Goal: Communication & Community: Answer question/provide support

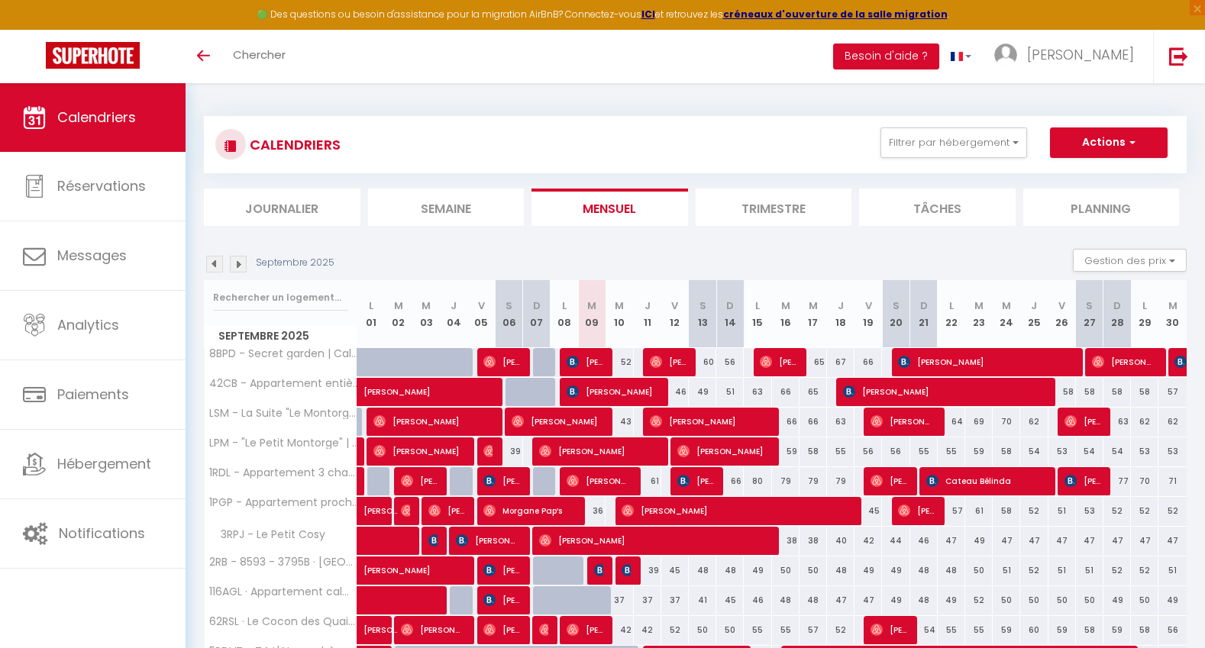
click at [459, 215] on li "Semaine" at bounding box center [446, 207] width 157 height 37
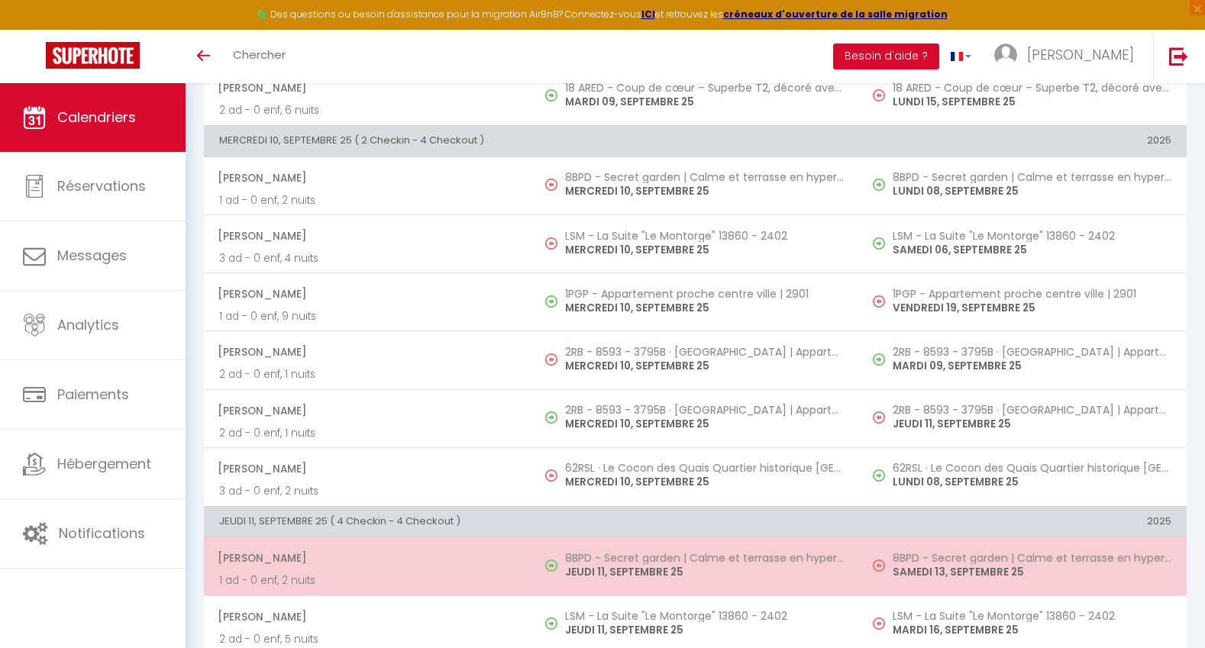
scroll to position [732, 0]
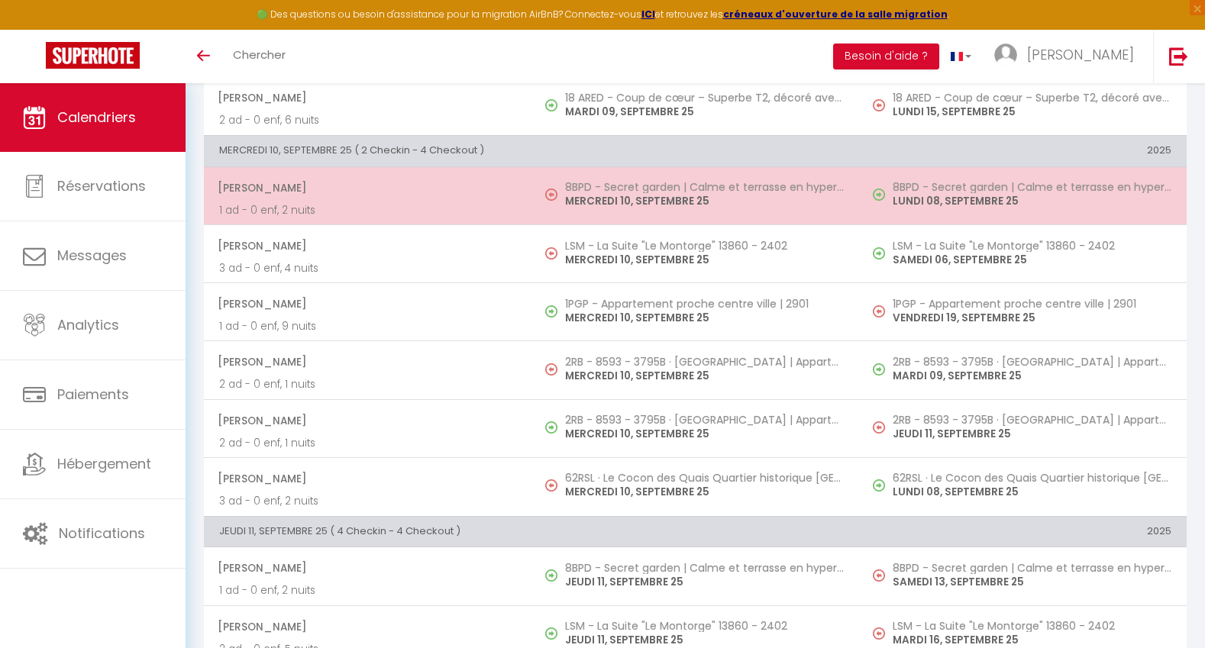
click at [618, 208] on p "MERCREDI 10, SEPTEMBRE 25" at bounding box center [704, 201] width 279 height 16
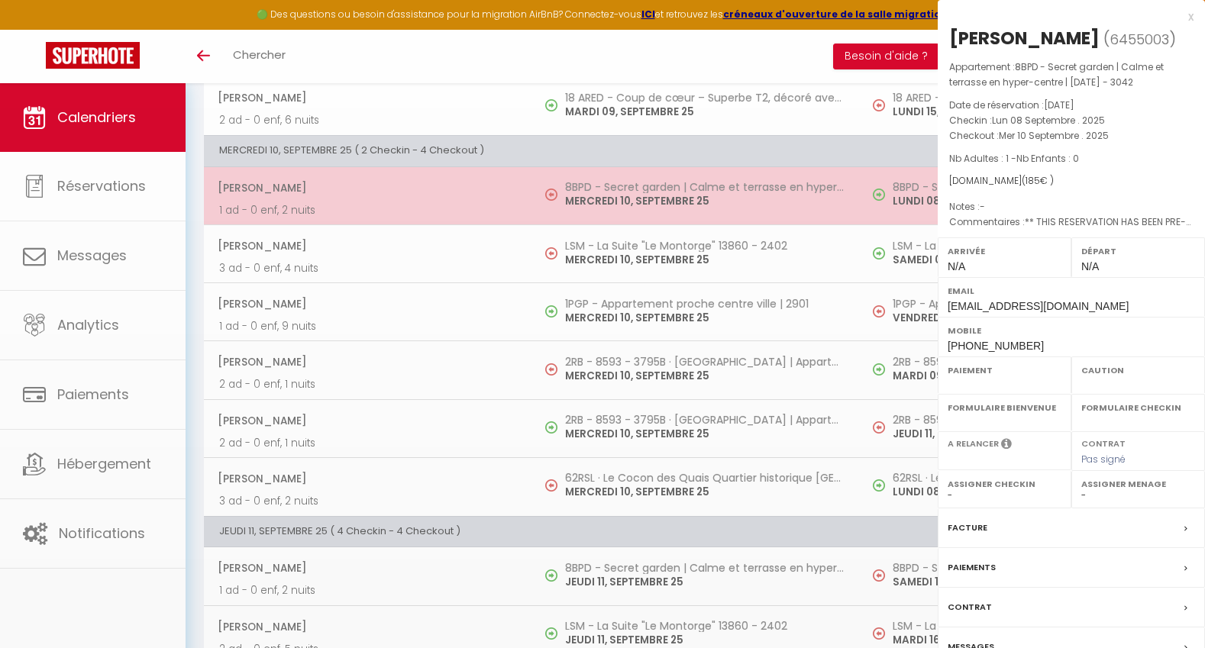
select select "OK"
select select "KO"
select select "0"
select select "1"
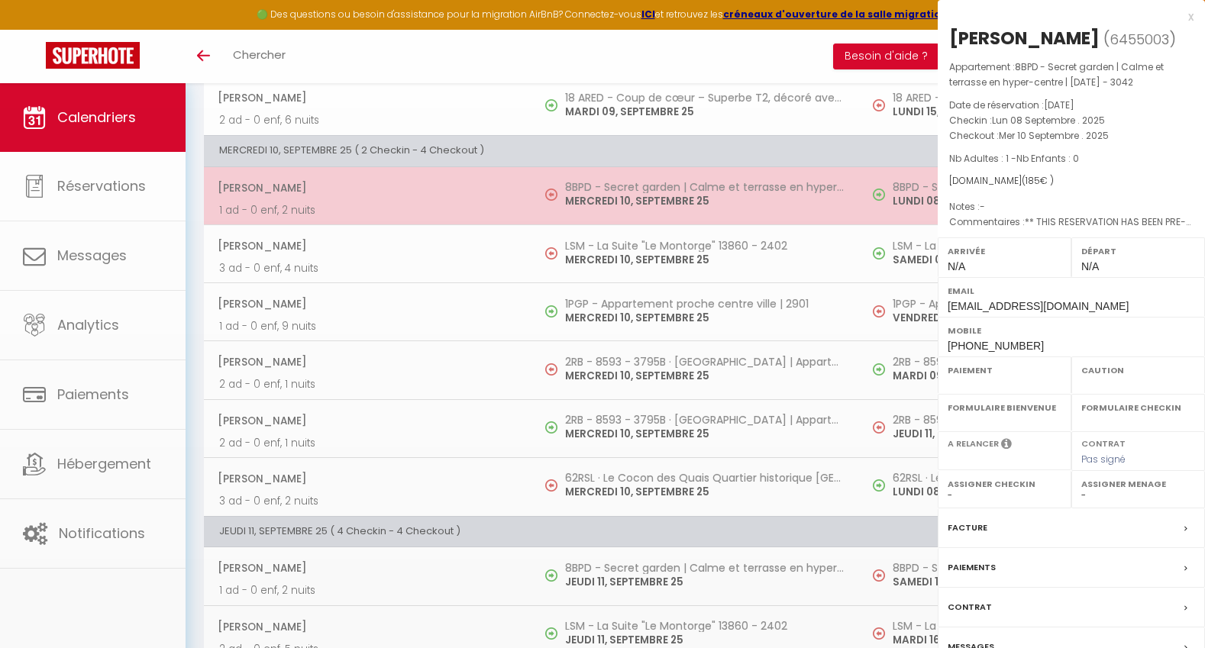
select select
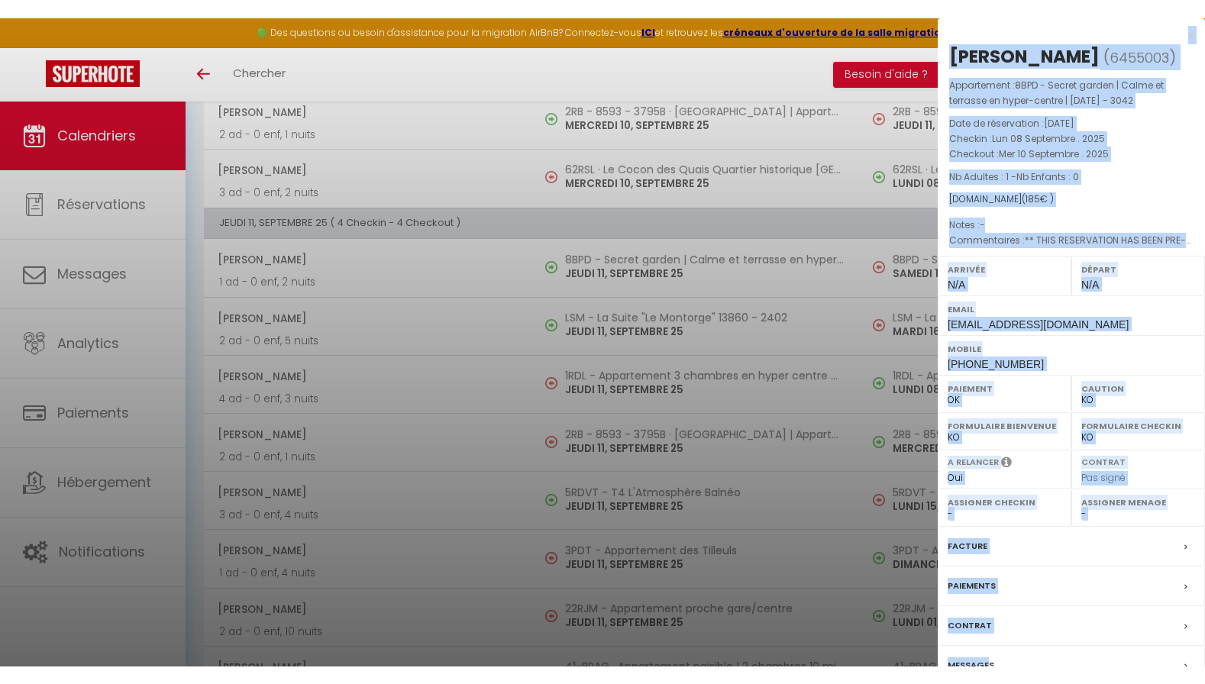
scroll to position [1250, 0]
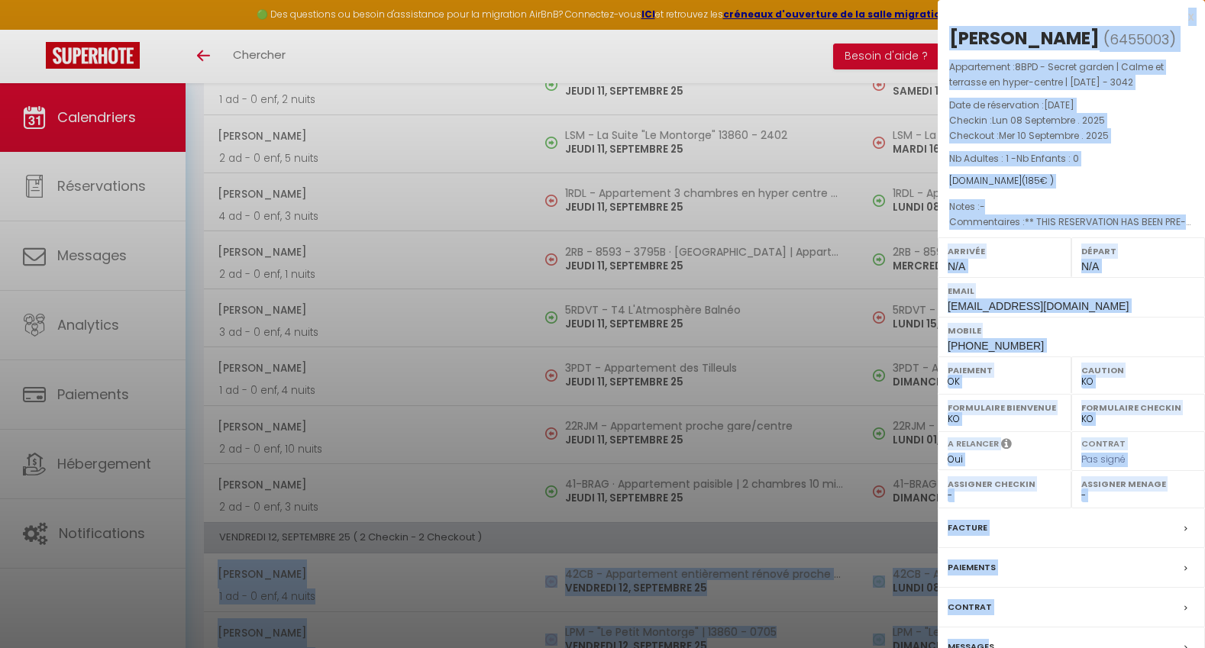
drag, startPoint x: 985, startPoint y: 648, endPoint x: 990, endPoint y: 659, distance: 12.3
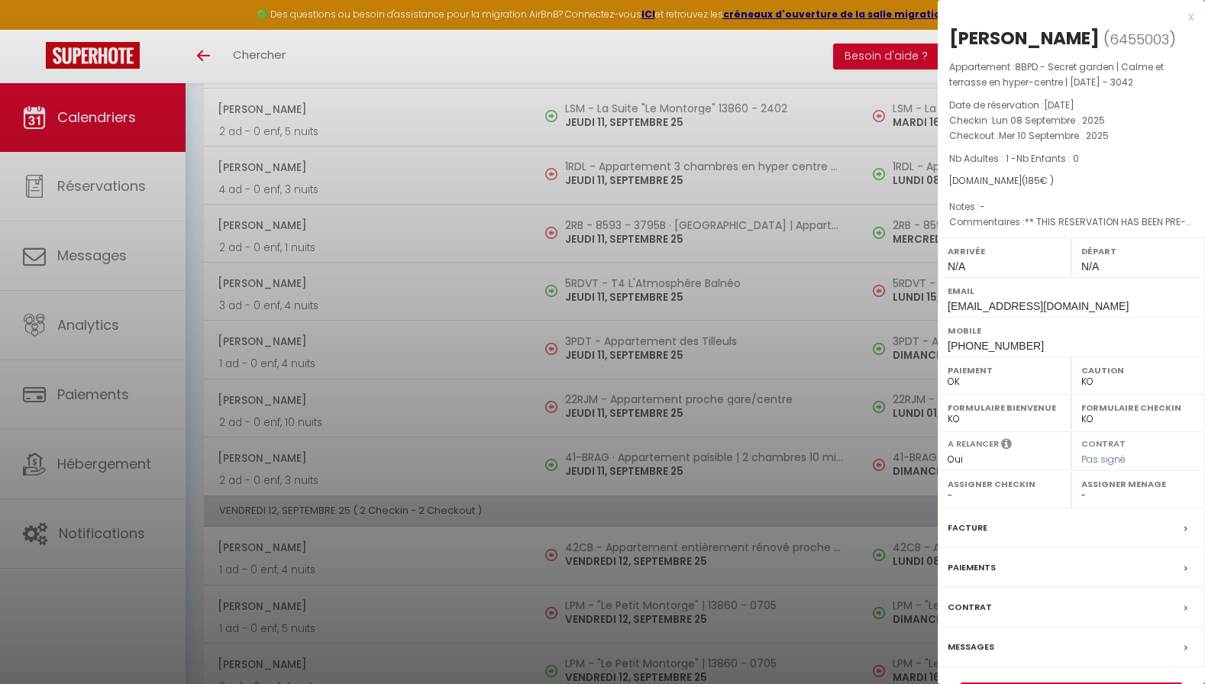
click at [1003, 648] on div "Messages" at bounding box center [1071, 648] width 267 height 40
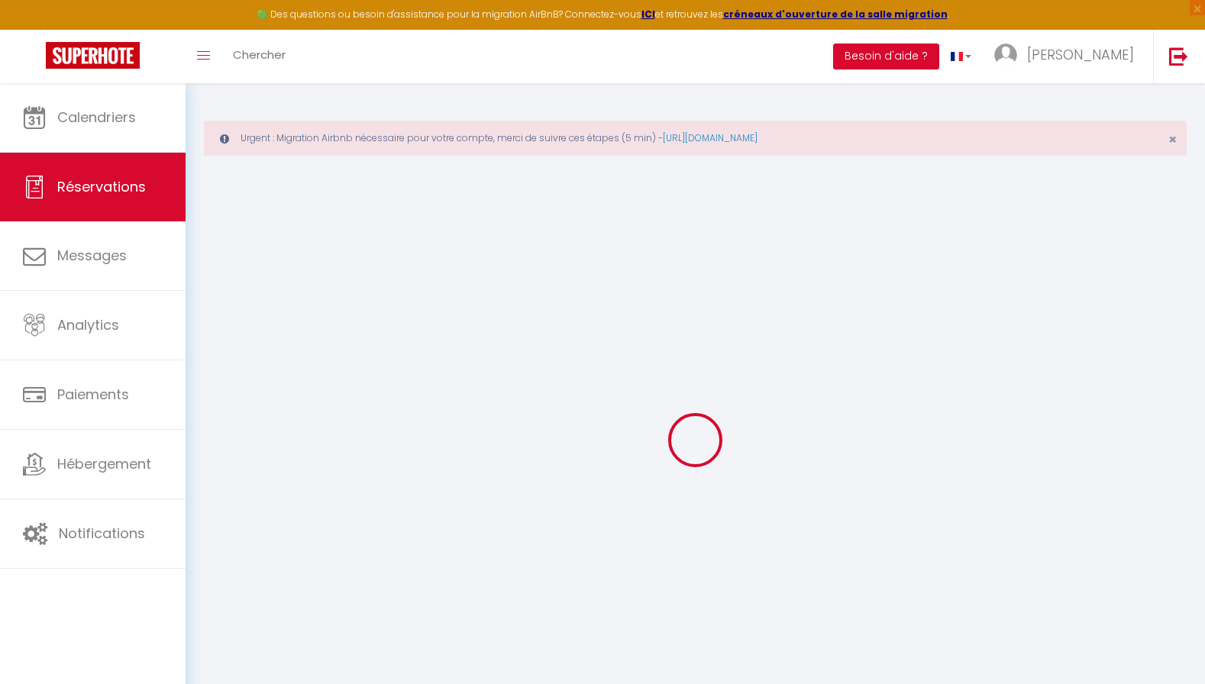
select select
checkbox input "false"
type textarea "** THIS RESERVATION HAS BEEN PRE-PAID ** BOOKING NOTE : Payment charge is EUR 2…"
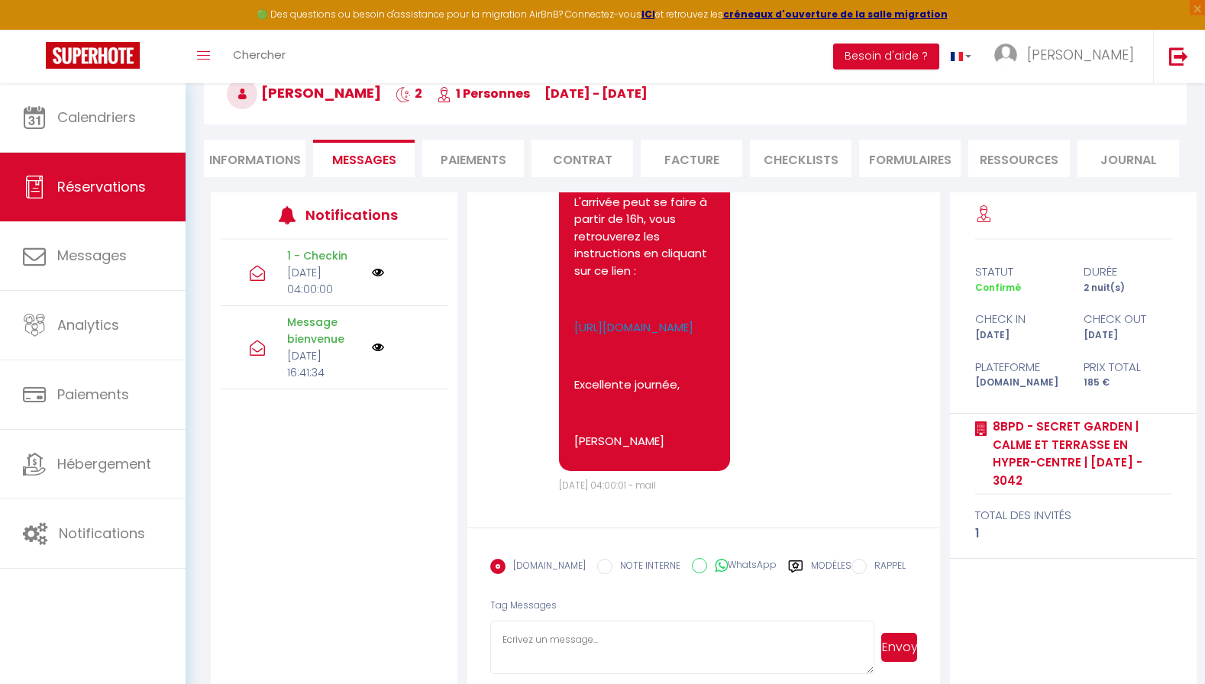
scroll to position [174, 0]
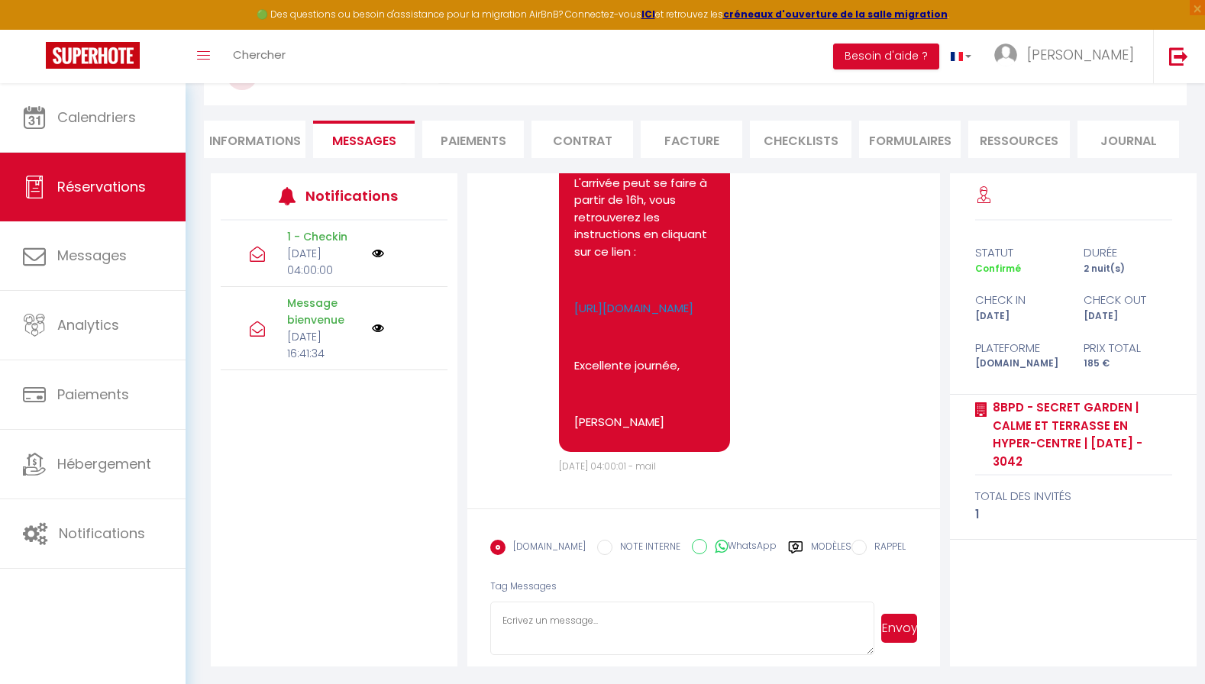
click at [818, 546] on label "Modèles" at bounding box center [831, 553] width 40 height 27
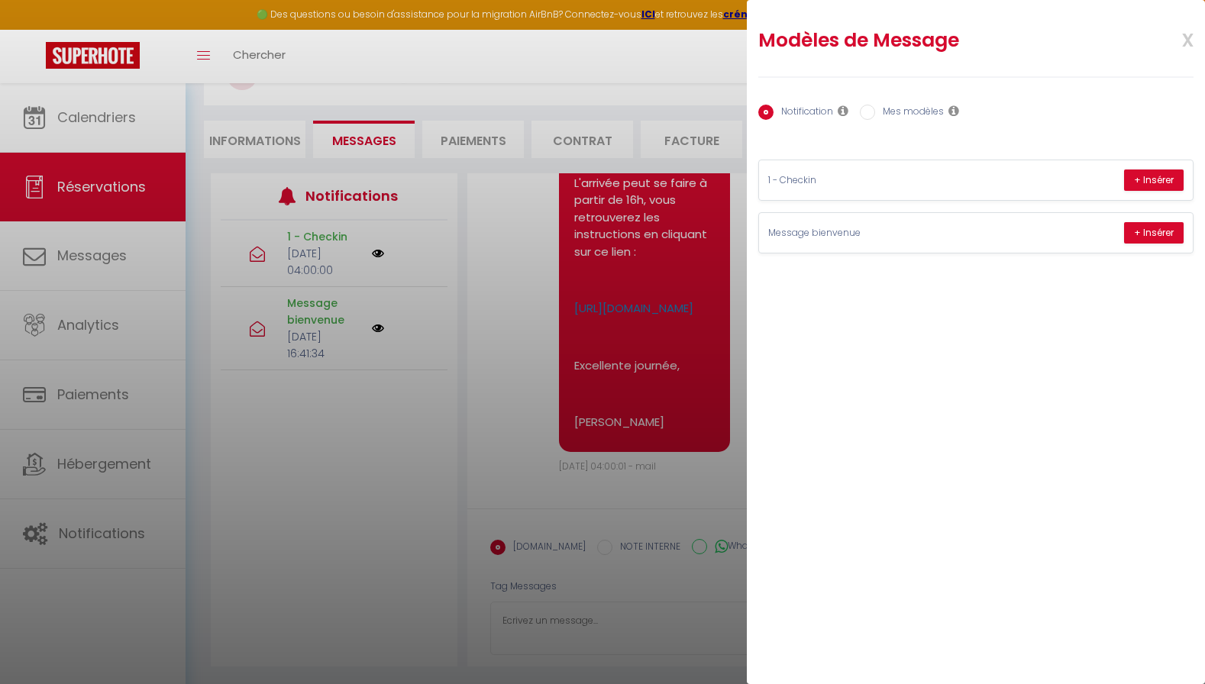
click at [903, 119] on label "Mes modèles" at bounding box center [909, 113] width 69 height 17
click at [875, 119] on input "Mes modèles" at bounding box center [867, 112] width 15 height 15
radio input "true"
radio input "false"
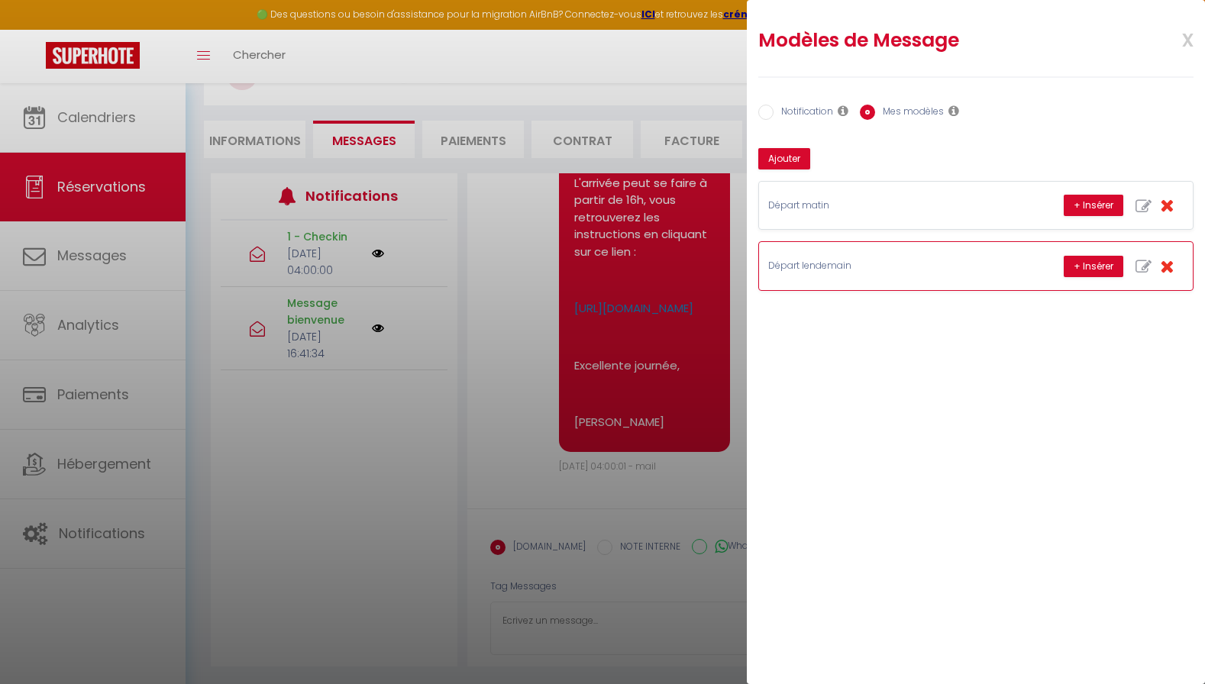
click at [840, 271] on p "Départ lendemain" at bounding box center [882, 266] width 229 height 15
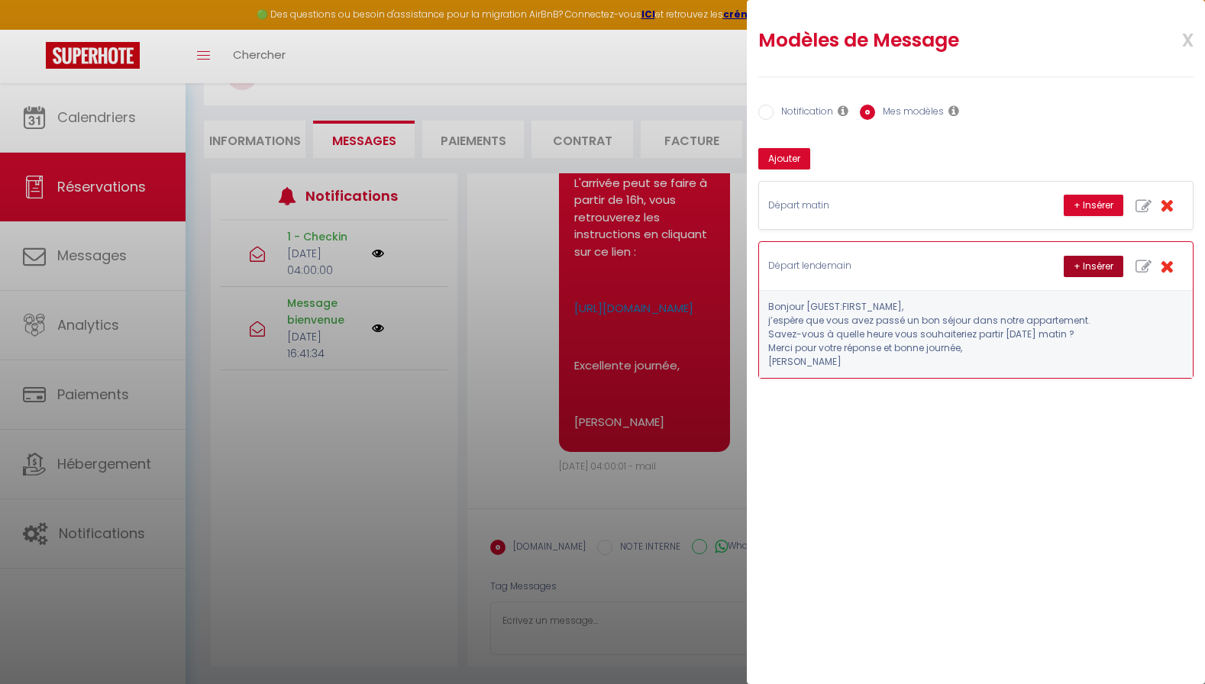
click at [1082, 272] on button "+ Insérer" at bounding box center [1094, 266] width 60 height 21
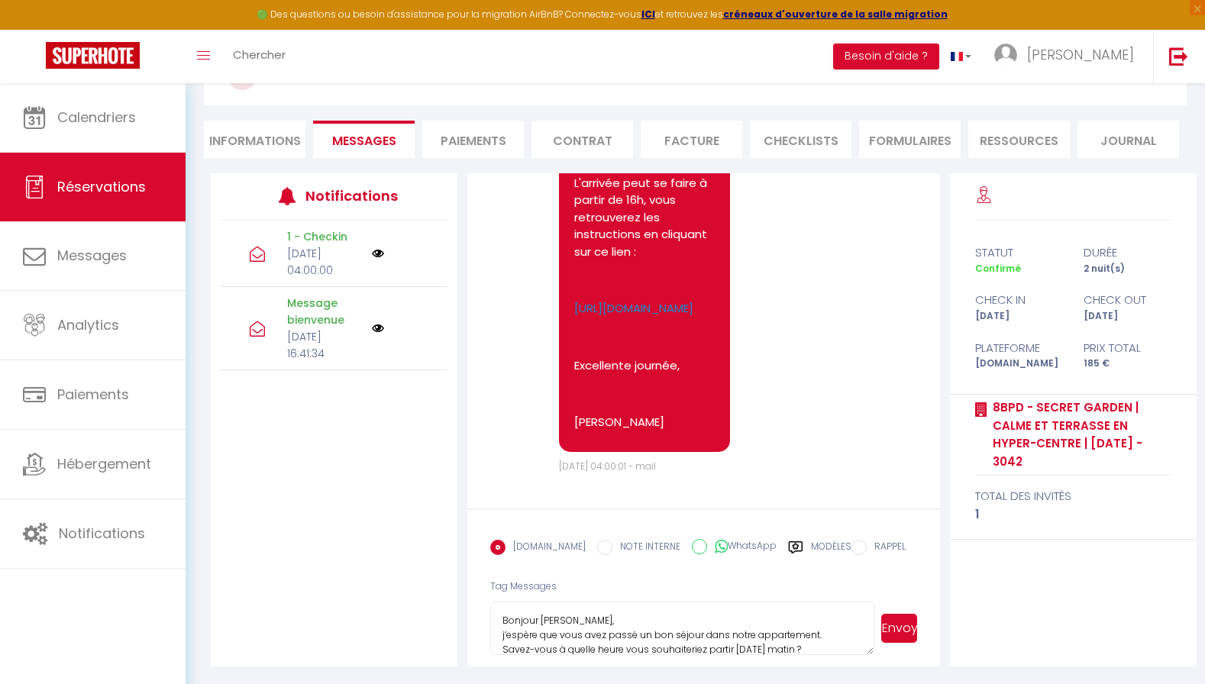
scroll to position [43, 0]
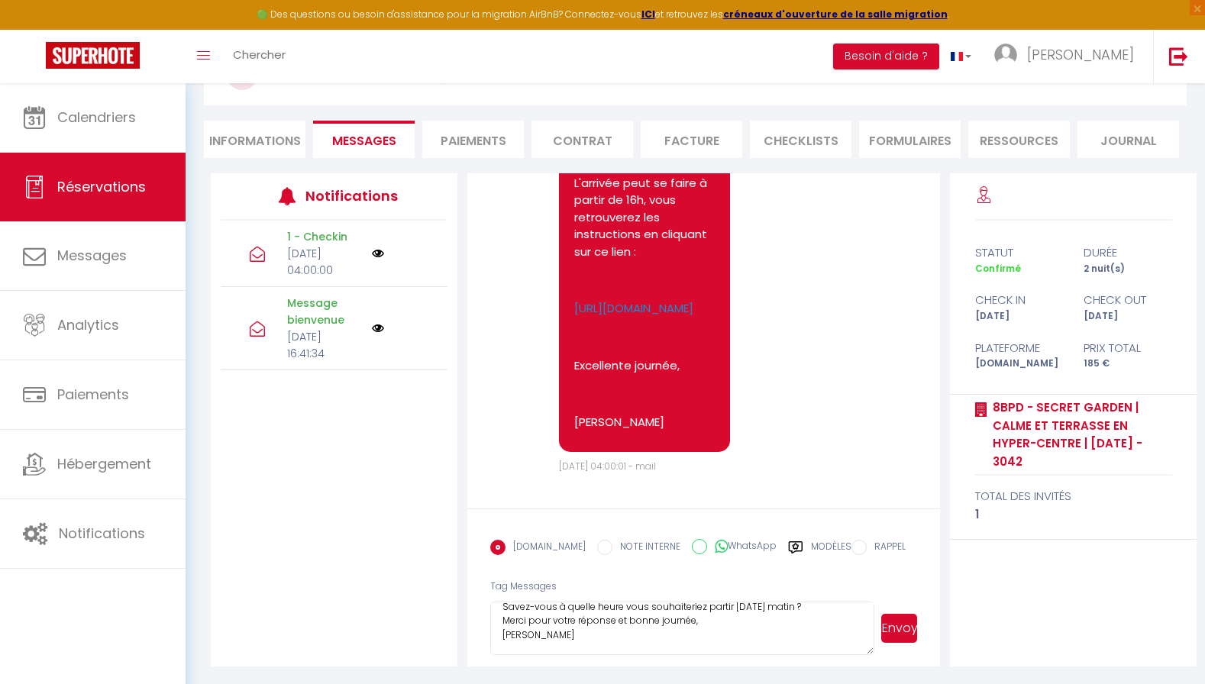
click at [665, 643] on textarea "Bonjour Julien, j’espère que vous avez passé un bon séjour dans notre apparteme…" at bounding box center [682, 628] width 384 height 53
drag, startPoint x: 624, startPoint y: 641, endPoint x: 543, endPoint y: 634, distance: 81.3
click at [536, 637] on textarea "Bonjour Julien, j’espère que vous avez passé un bon séjour dans notre apparteme…" at bounding box center [682, 628] width 384 height 53
type textarea "Bonjour Julien, j’espère que vous avez passé un bon séjour dans notre apparteme…"
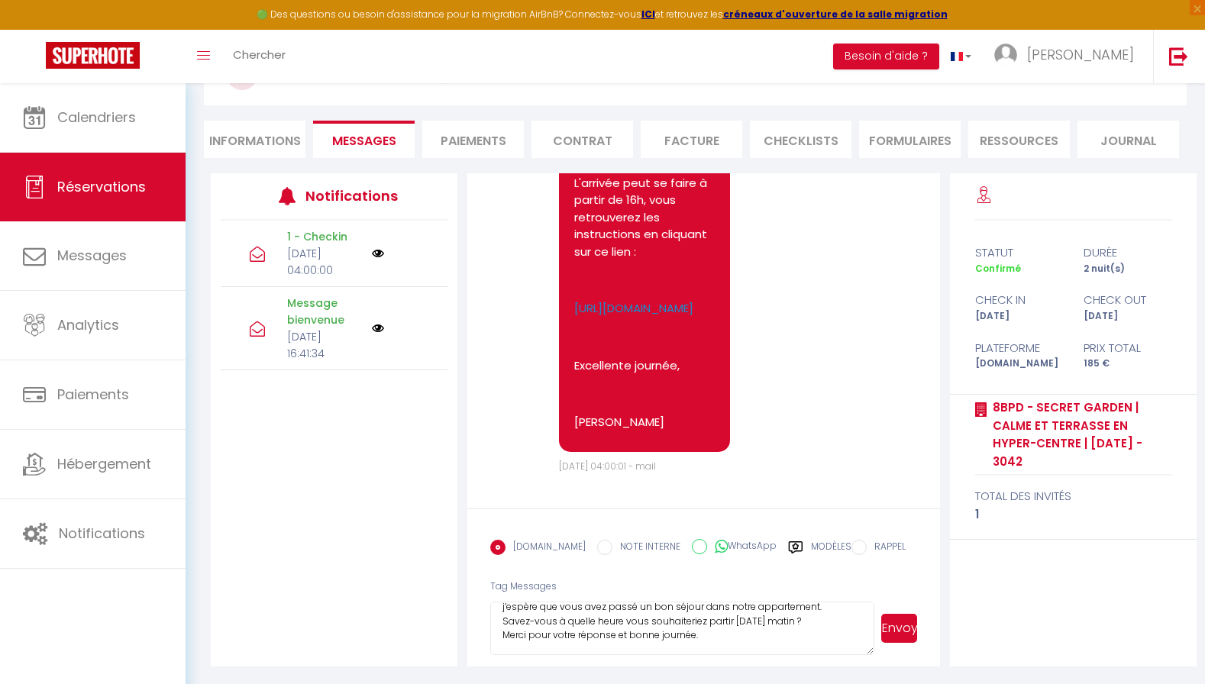
click at [902, 631] on button "Envoyer" at bounding box center [899, 628] width 37 height 29
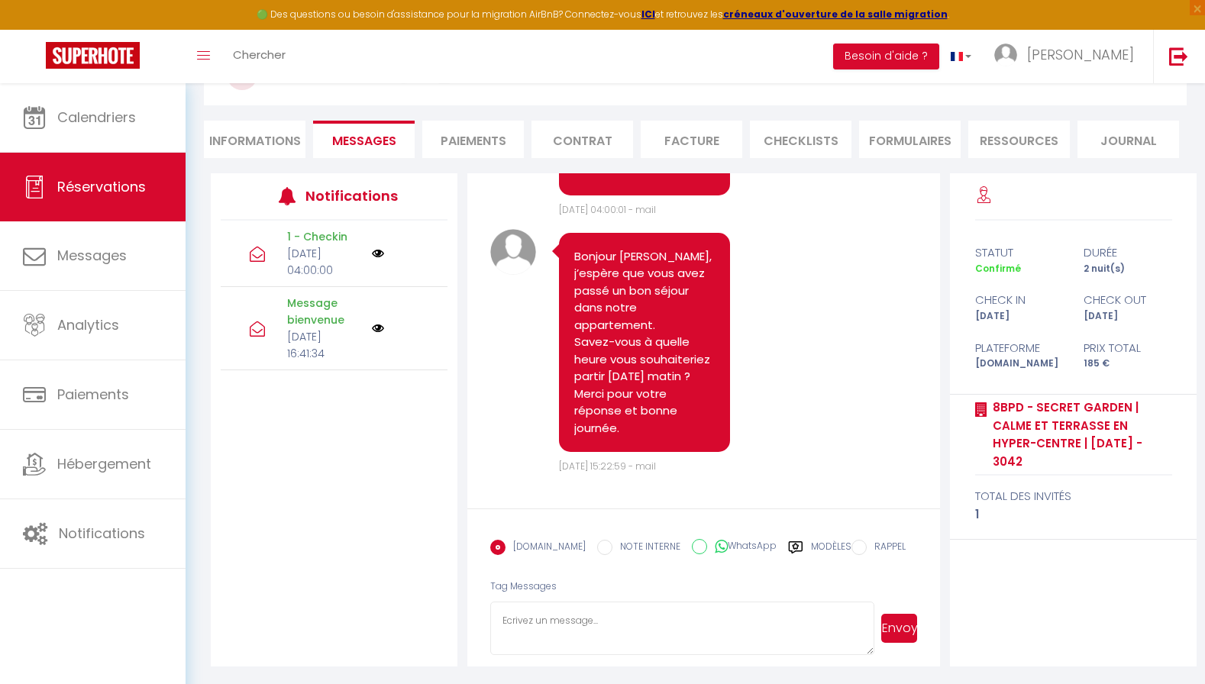
scroll to position [1326, 0]
click at [374, 141] on span "Messages" at bounding box center [364, 141] width 64 height 18
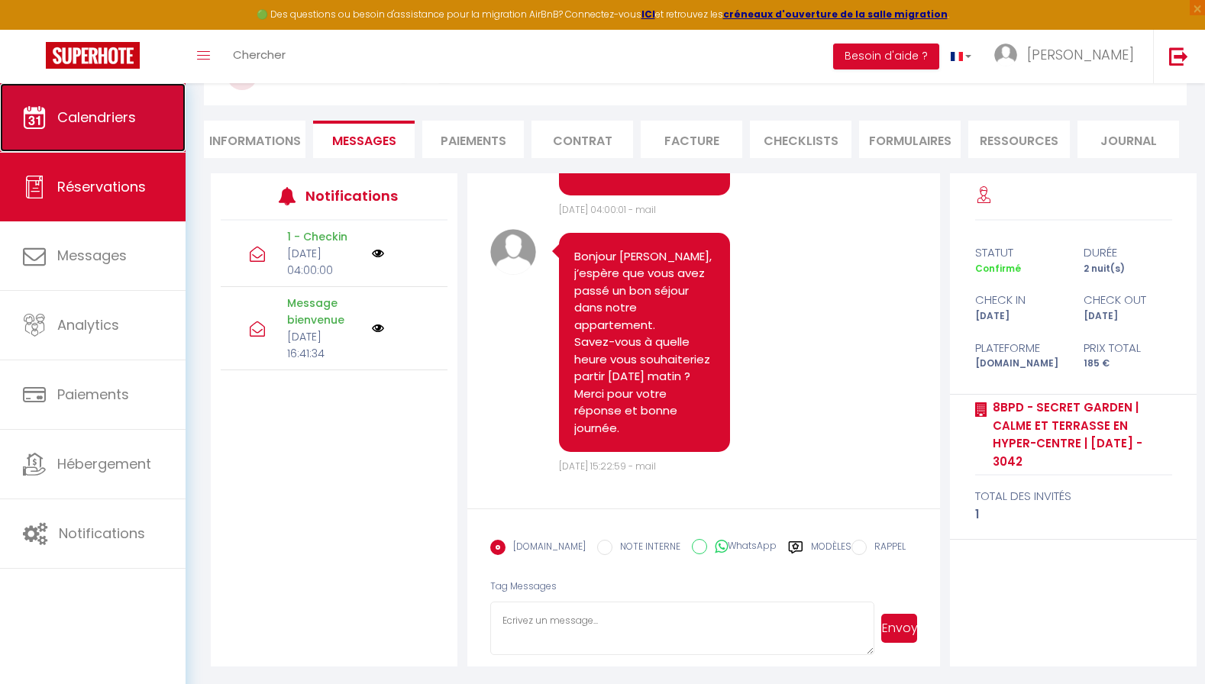
click at [113, 119] on span "Calendriers" at bounding box center [96, 117] width 79 height 19
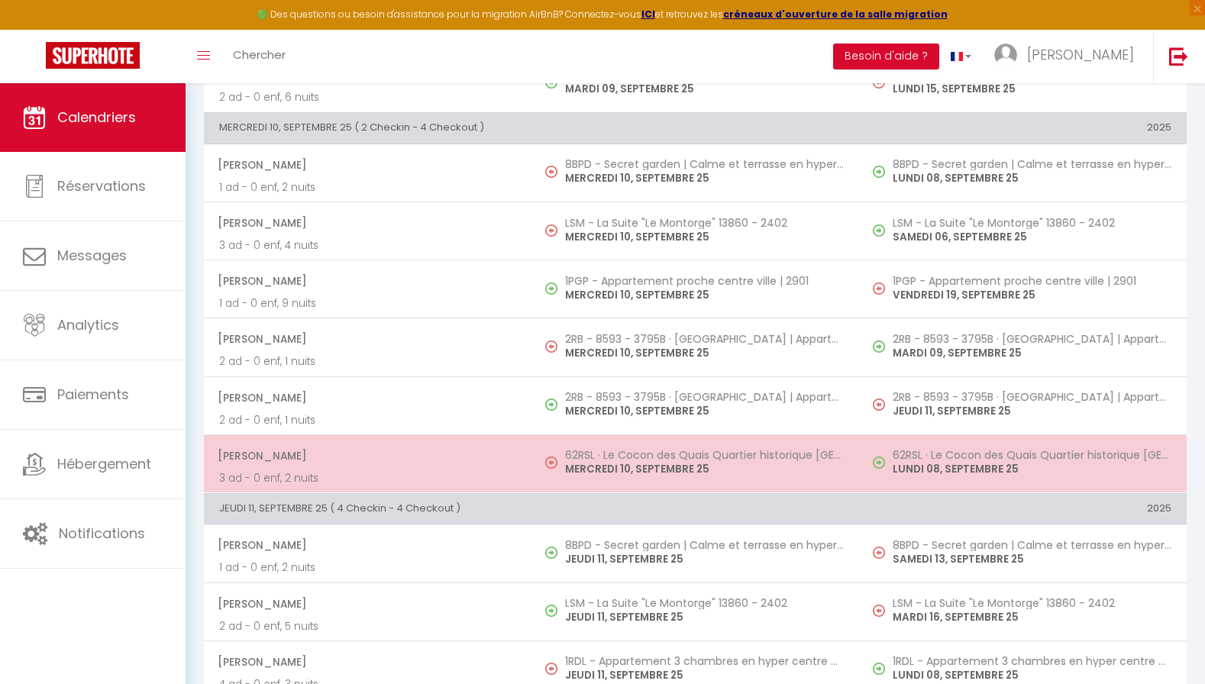
scroll to position [826, 0]
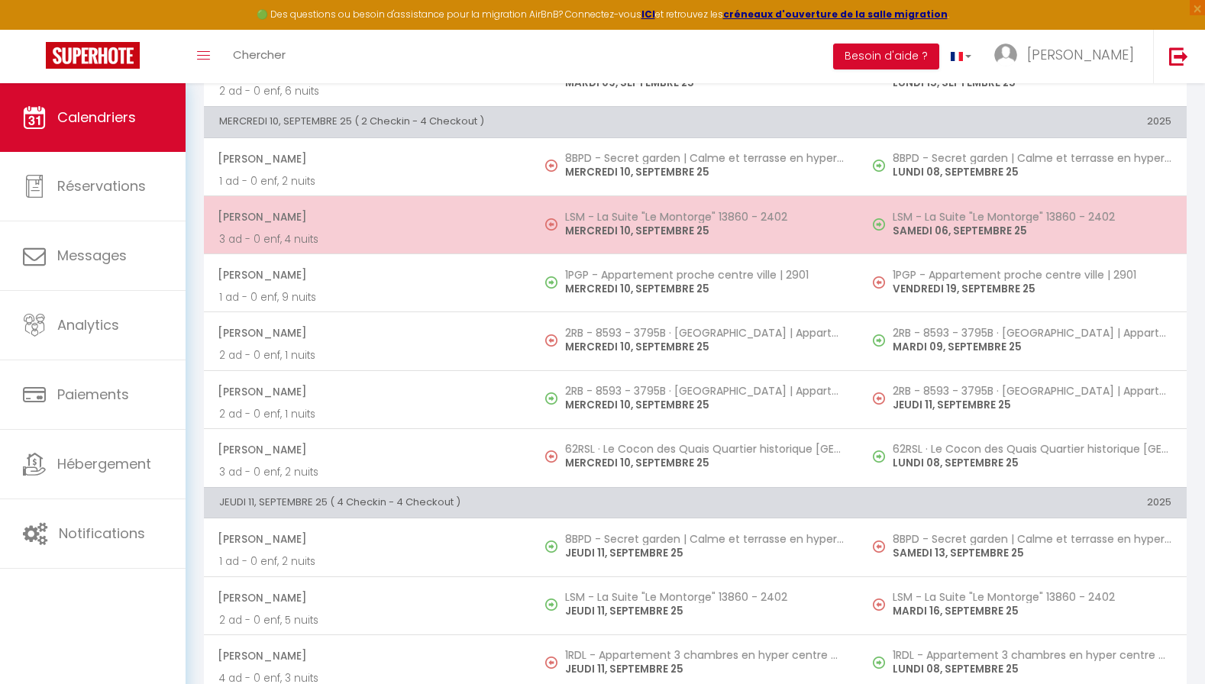
click at [595, 223] on p "MERCREDI 10, SEPTEMBRE 25" at bounding box center [704, 231] width 279 height 16
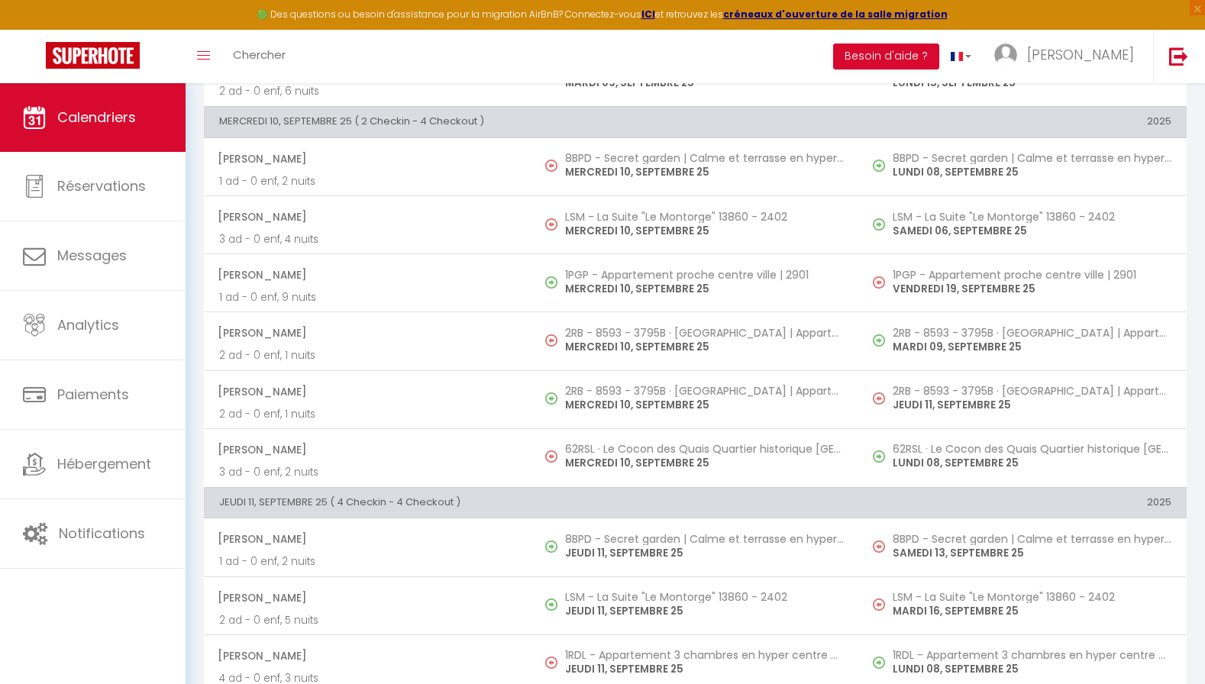
select select "OK"
select select "0"
select select "1"
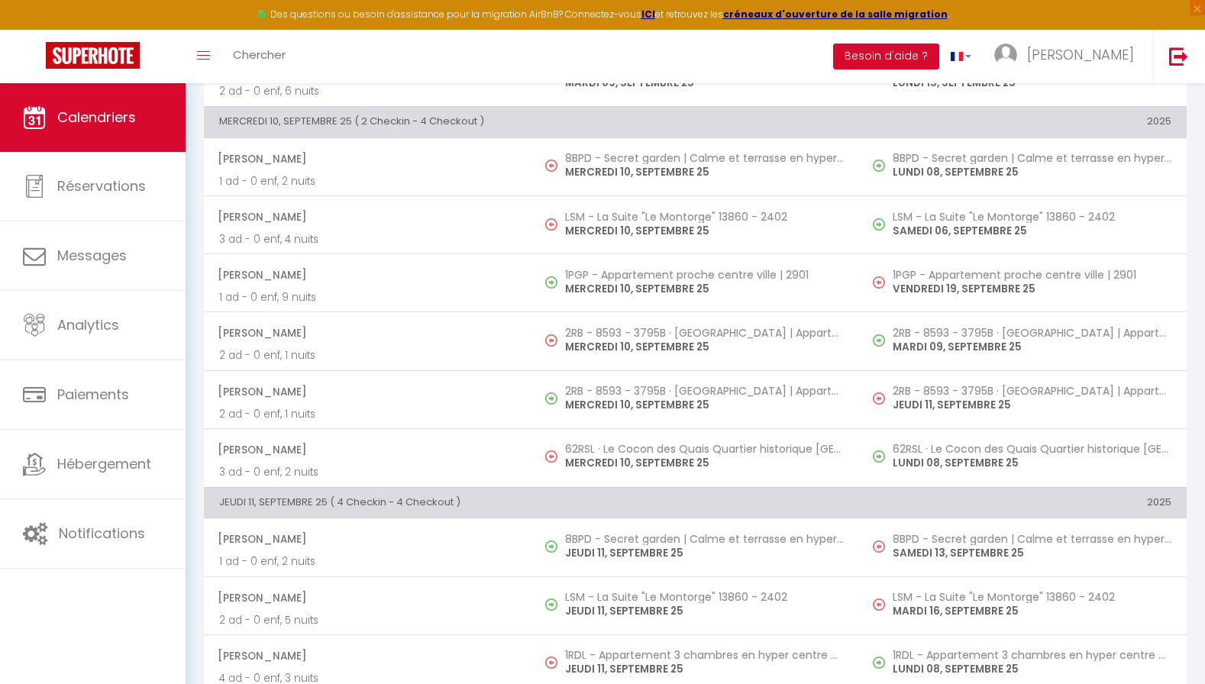
select select
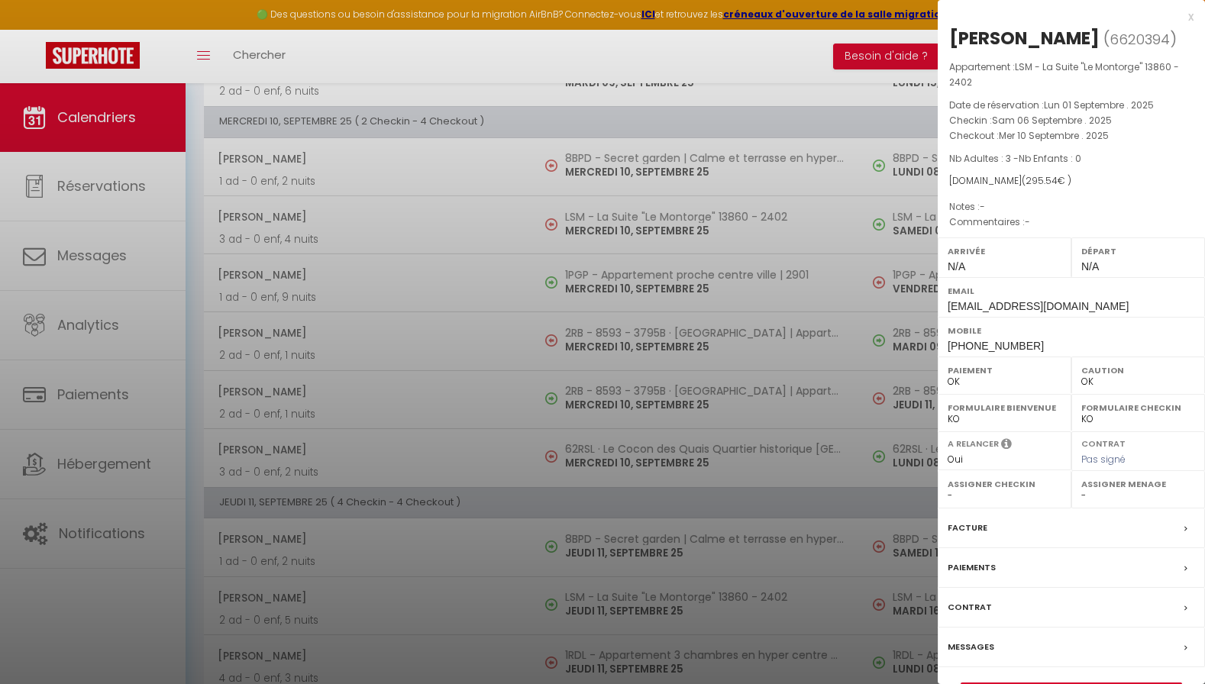
click at [967, 642] on label "Messages" at bounding box center [971, 647] width 47 height 16
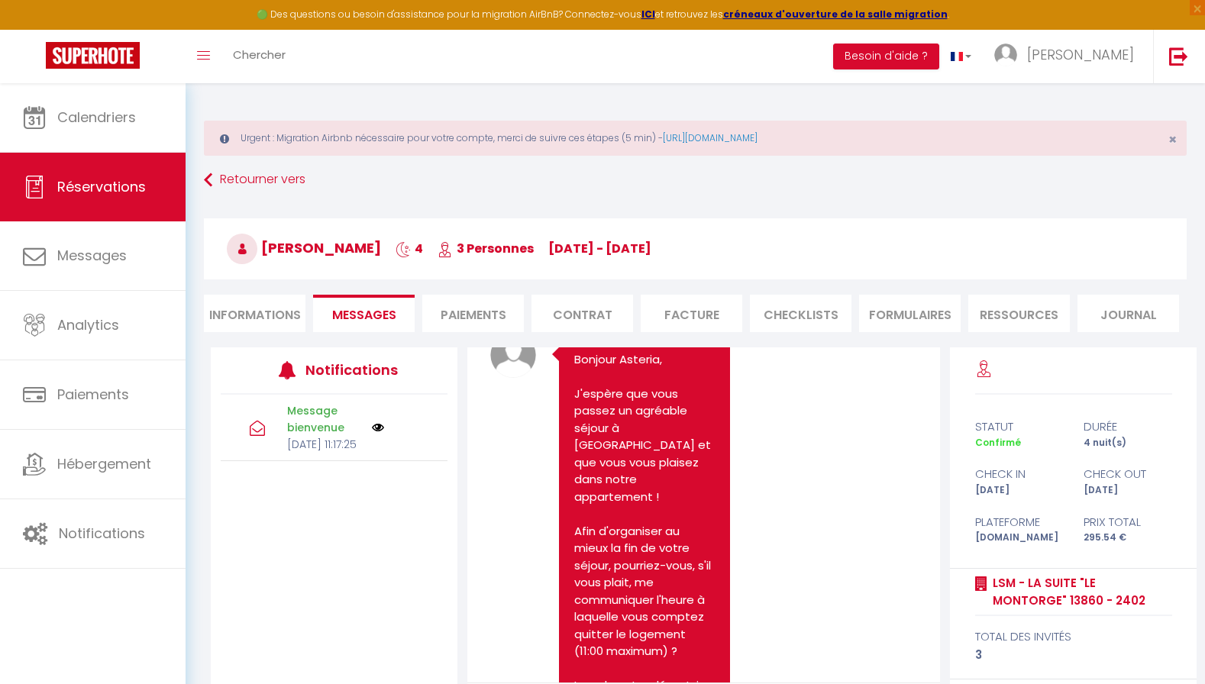
scroll to position [1026, 0]
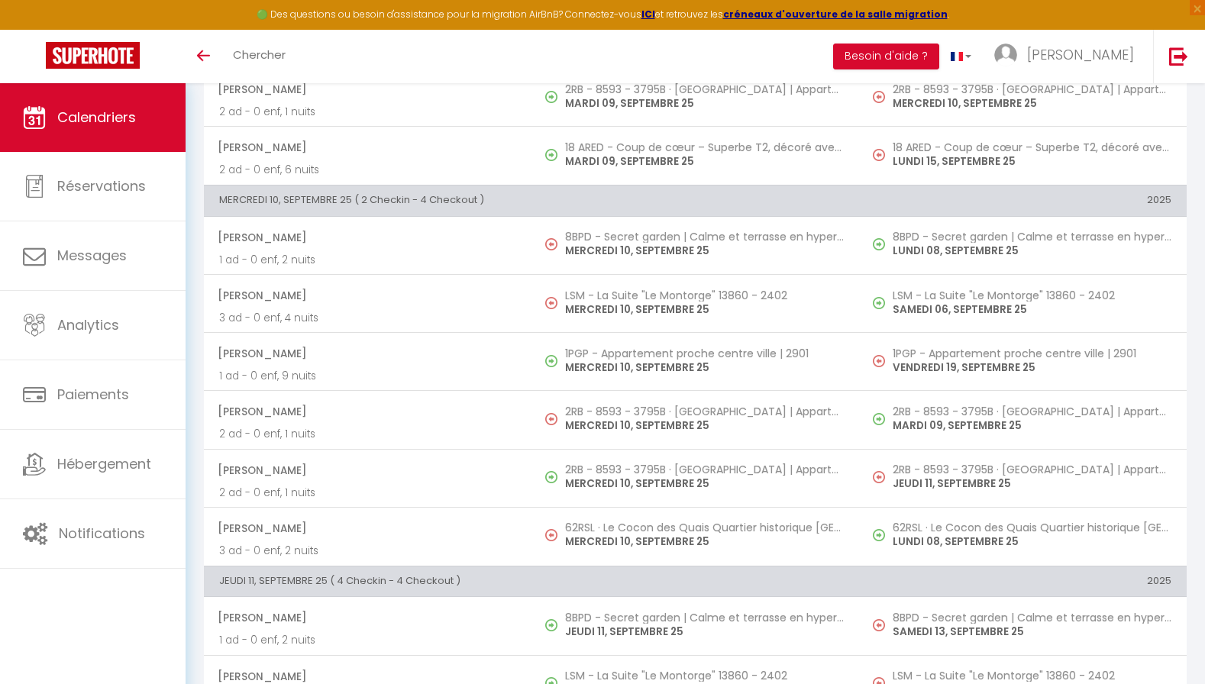
scroll to position [665, 0]
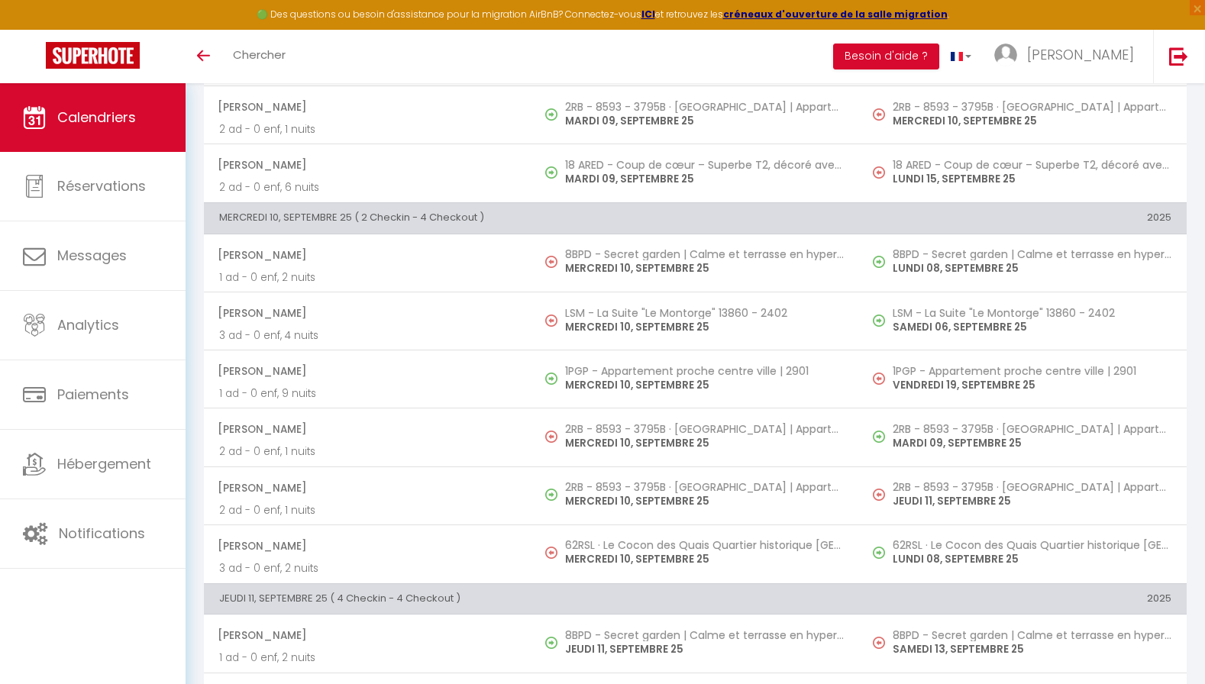
click at [652, 546] on h5 "62RSL · Le Cocon des Quais Quartier historique [GEOGRAPHIC_DATA]" at bounding box center [704, 545] width 279 height 12
select select "OK"
select select "0"
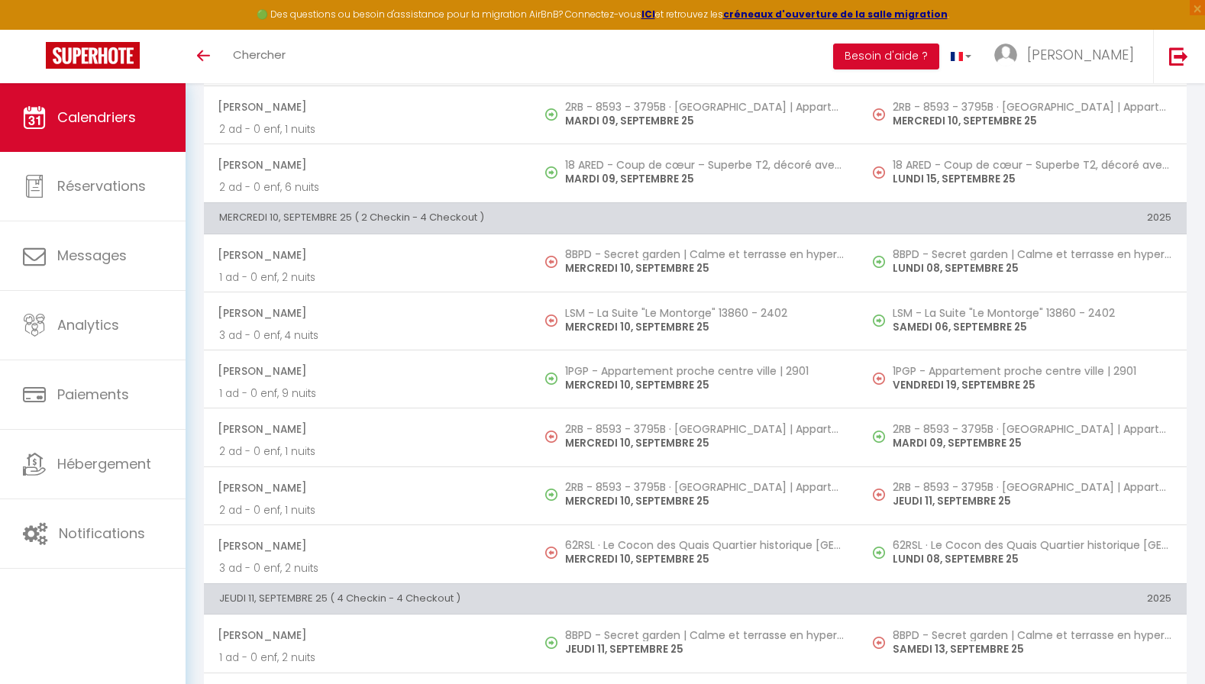
select select "1"
select select
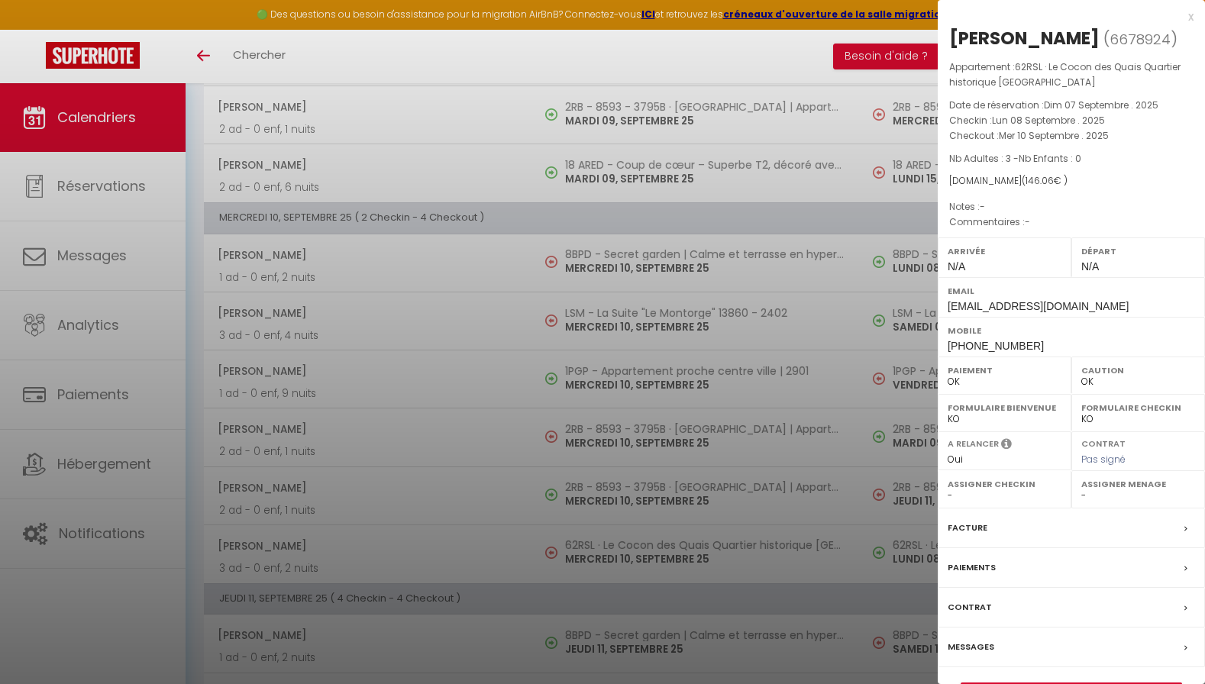
drag, startPoint x: 971, startPoint y: 645, endPoint x: 970, endPoint y: 599, distance: 46.6
click at [971, 645] on label "Messages" at bounding box center [971, 647] width 47 height 16
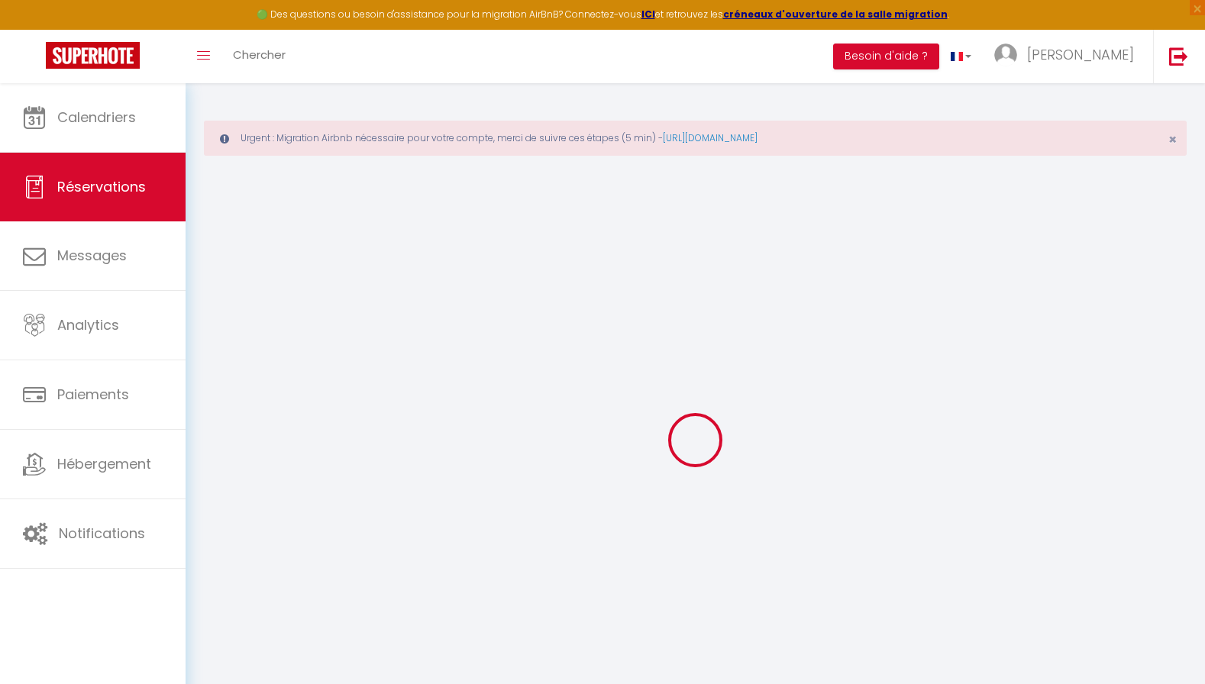
select select
checkbox input "false"
select select
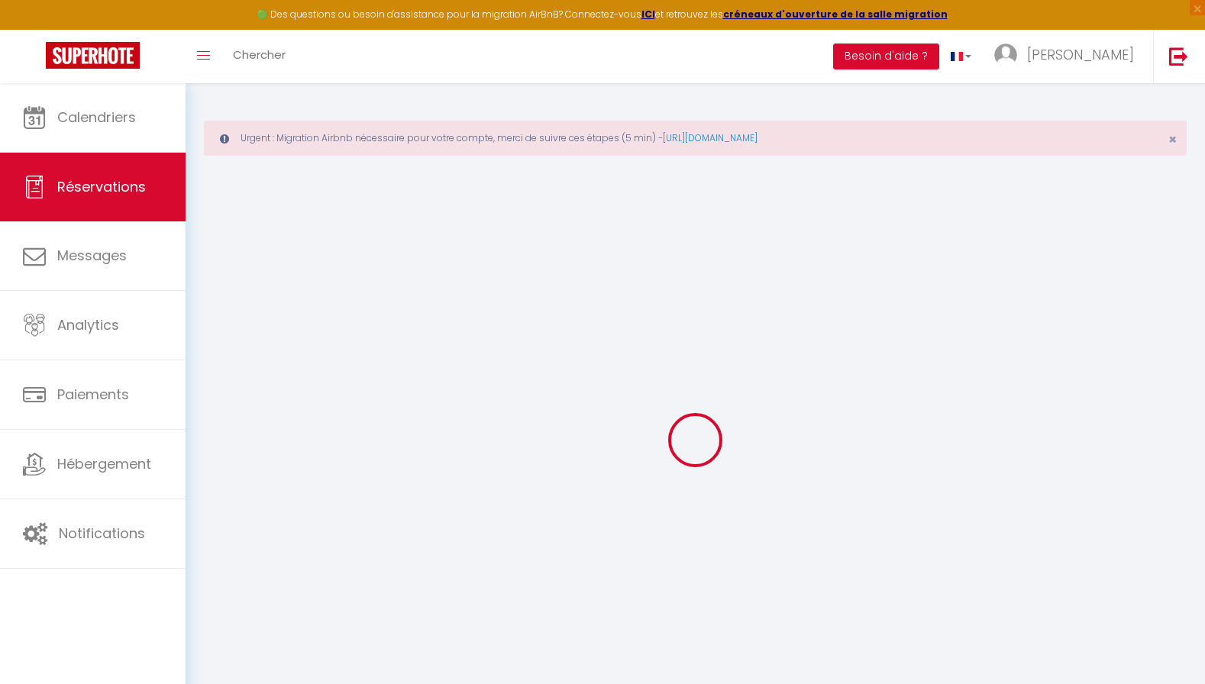
select select
checkbox input "false"
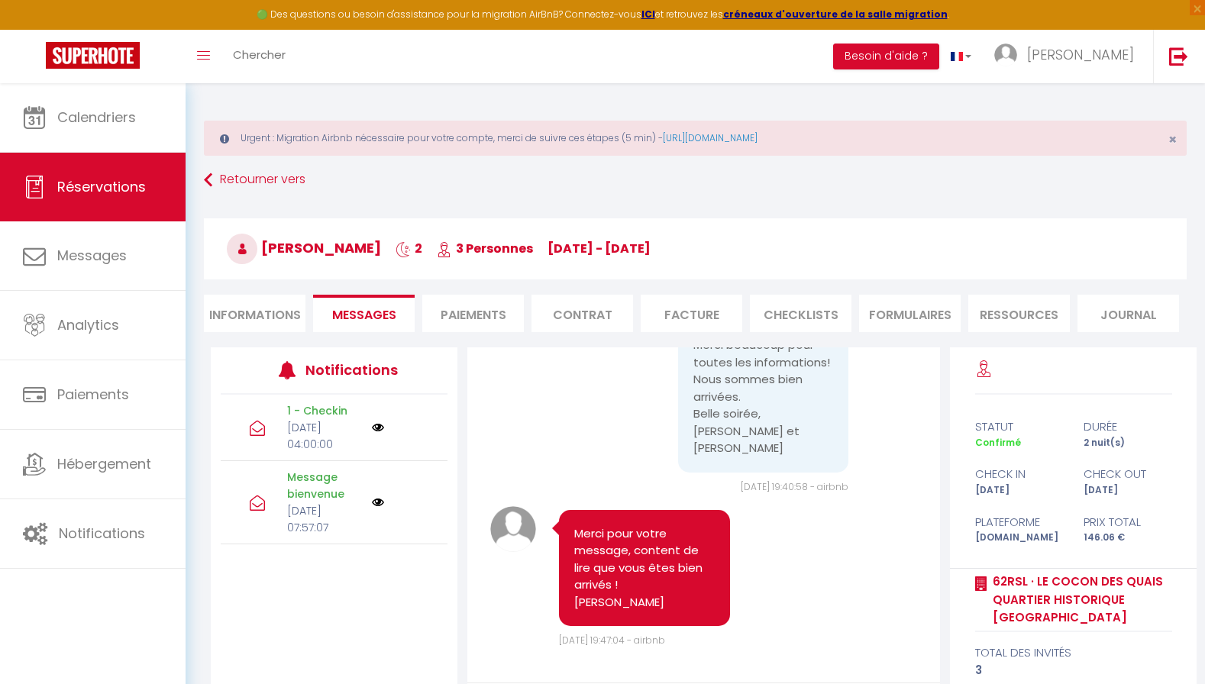
scroll to position [152, 0]
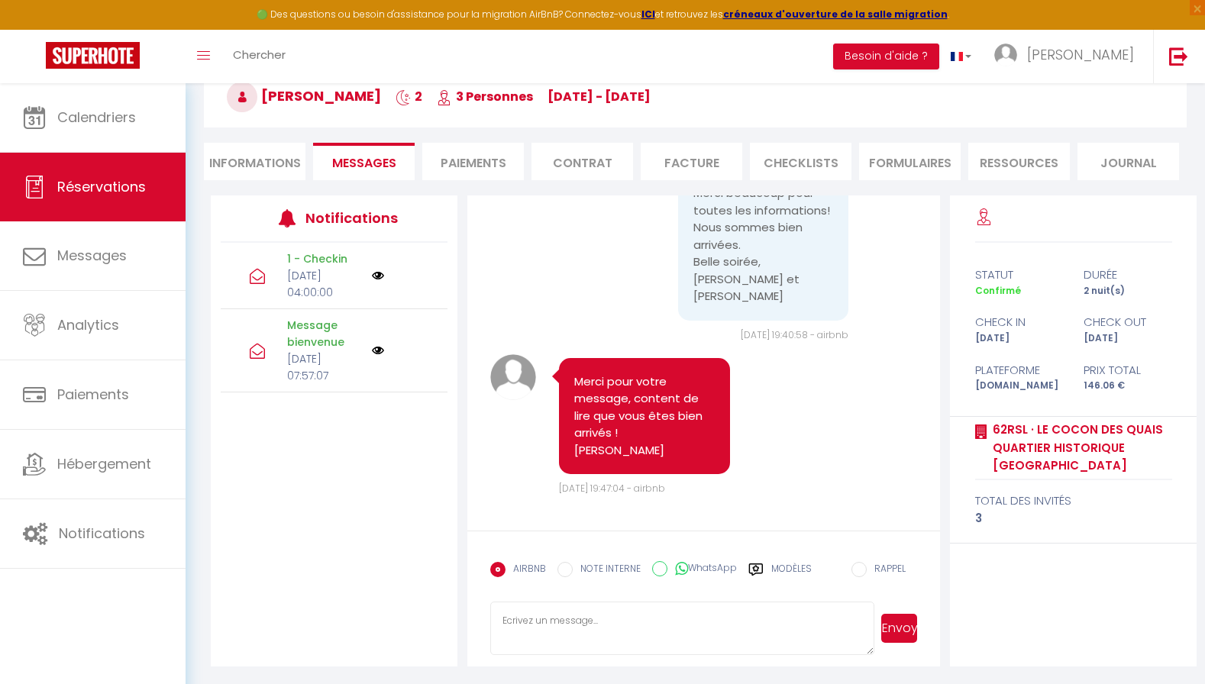
click at [670, 619] on textarea at bounding box center [682, 628] width 384 height 53
paste textarea "Bonjour Julien, j’espère que vous avez passé un bon séjour dans notre apparteme…"
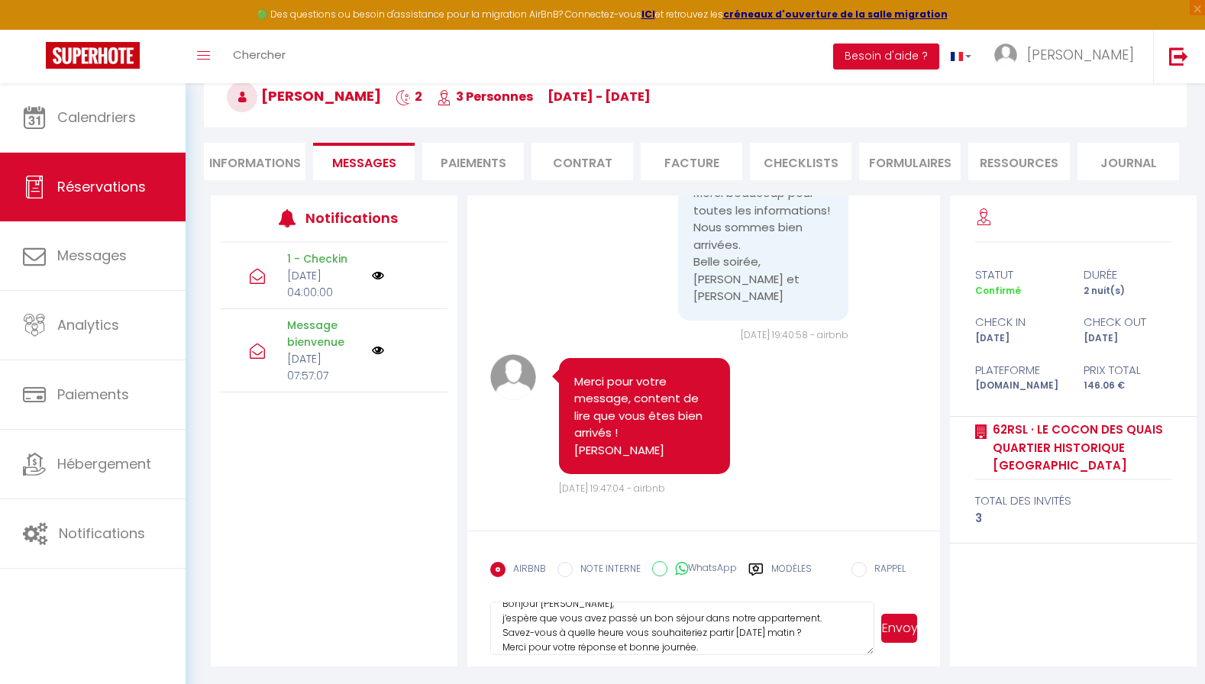
type textarea "Bonjour Julien, j’espère que vous avez passé un bon séjour dans notre apparteme…"
click at [900, 631] on button "Envoyer" at bounding box center [899, 628] width 37 height 29
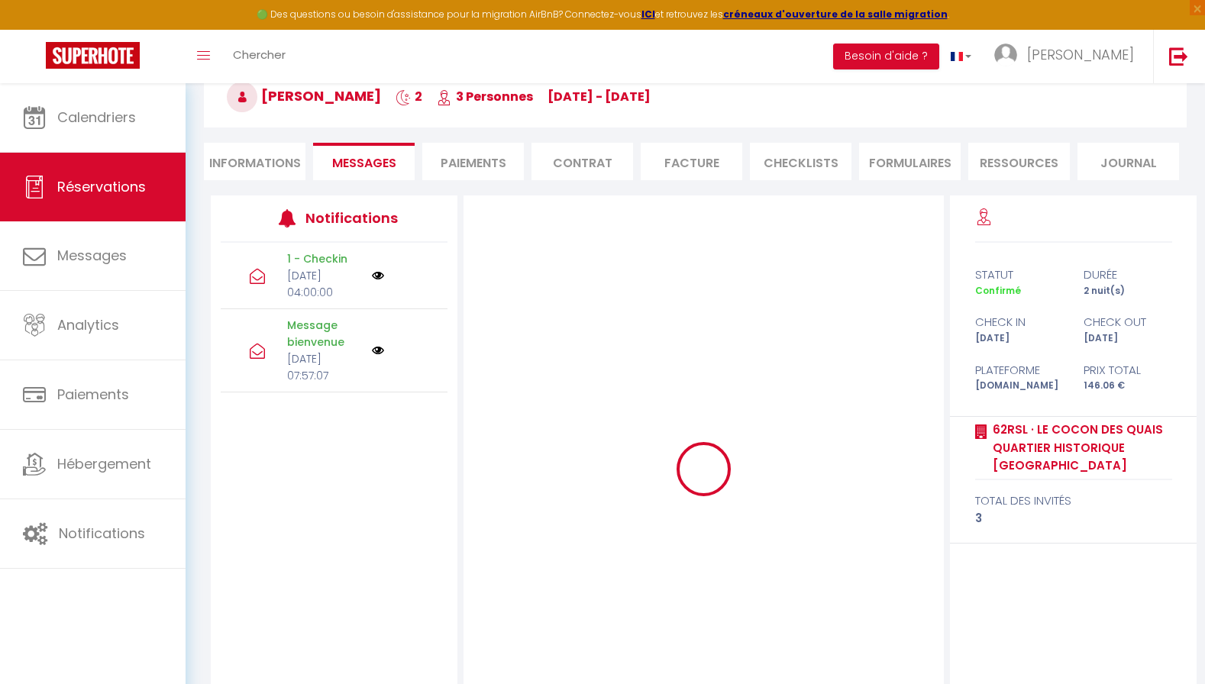
scroll to position [0, 0]
